Goal: Find contact information: Find contact information

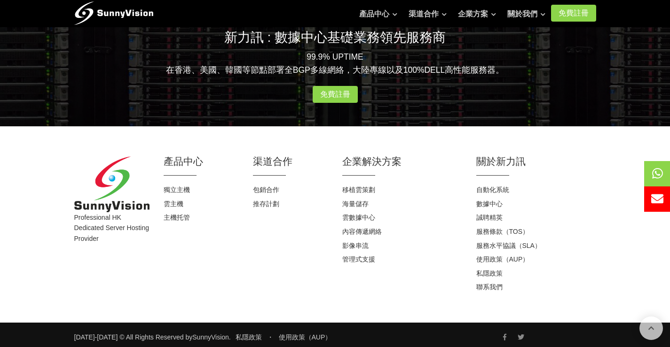
scroll to position [951, 0]
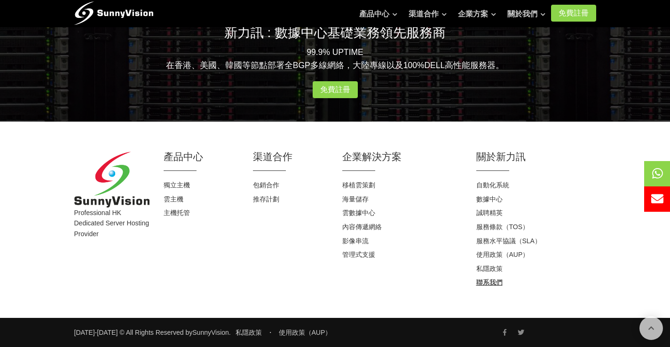
click at [501, 285] on link "聯系我們" at bounding box center [489, 283] width 26 height 8
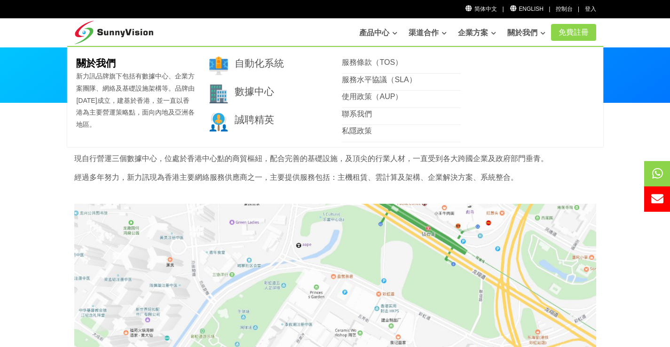
click at [399, 118] on li "聯系我們" at bounding box center [401, 116] width 119 height 17
click at [354, 118] on link "聯系我們" at bounding box center [357, 114] width 30 height 8
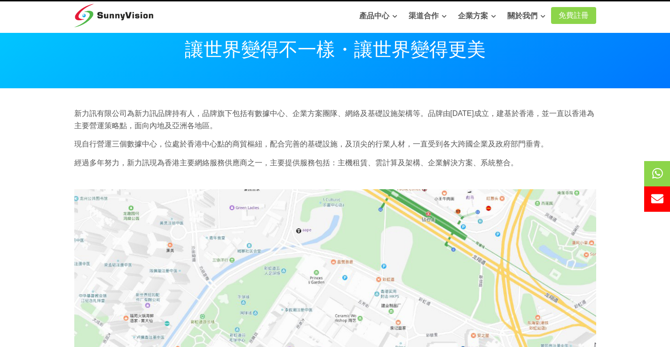
scroll to position [13, 0]
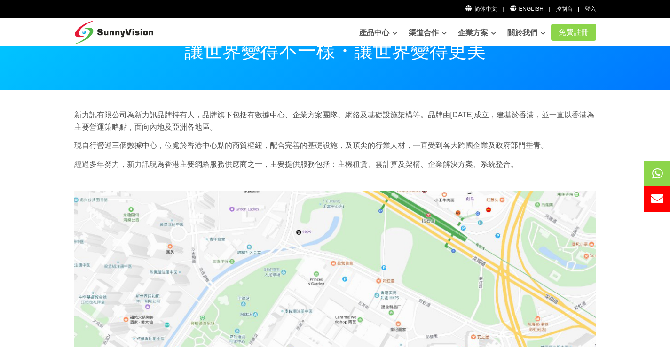
drag, startPoint x: 313, startPoint y: 140, endPoint x: 315, endPoint y: 108, distance: 32.5
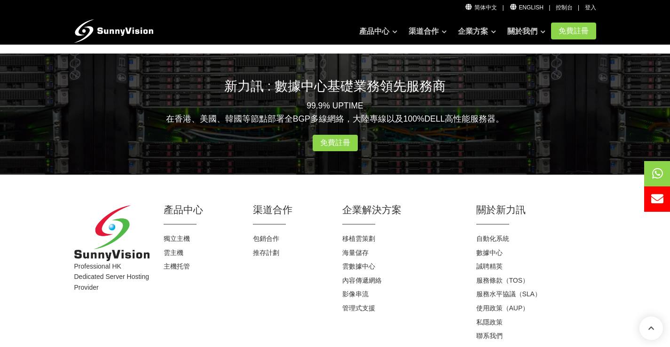
scroll to position [621, 0]
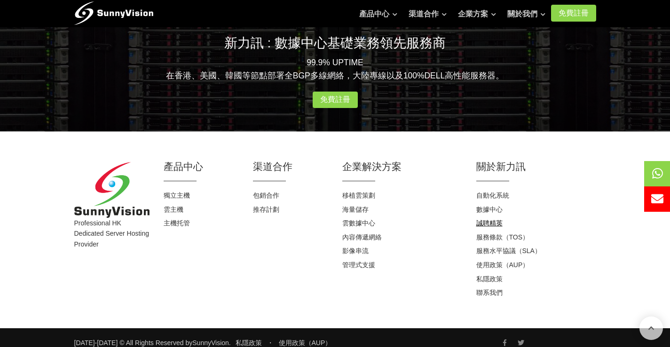
click at [494, 219] on link "誠聘精英" at bounding box center [489, 223] width 26 height 8
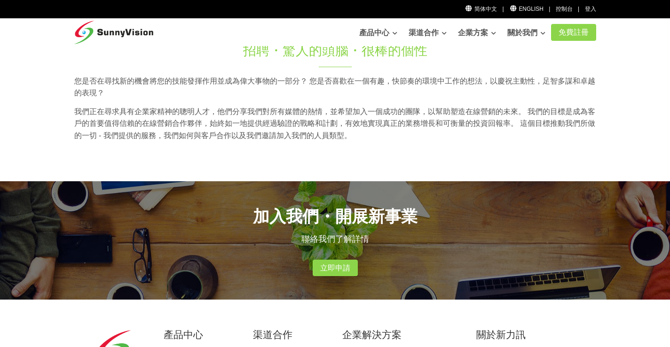
scroll to position [259, 0]
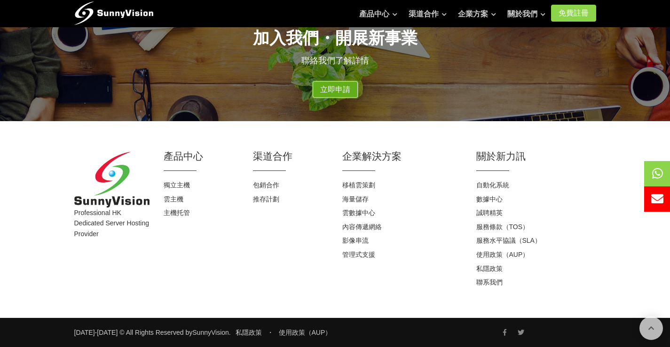
click at [348, 94] on link "立即申請" at bounding box center [335, 89] width 45 height 17
click at [485, 282] on link "聯系我們" at bounding box center [489, 283] width 26 height 8
